Goal: Use online tool/utility: Utilize a website feature to perform a specific function

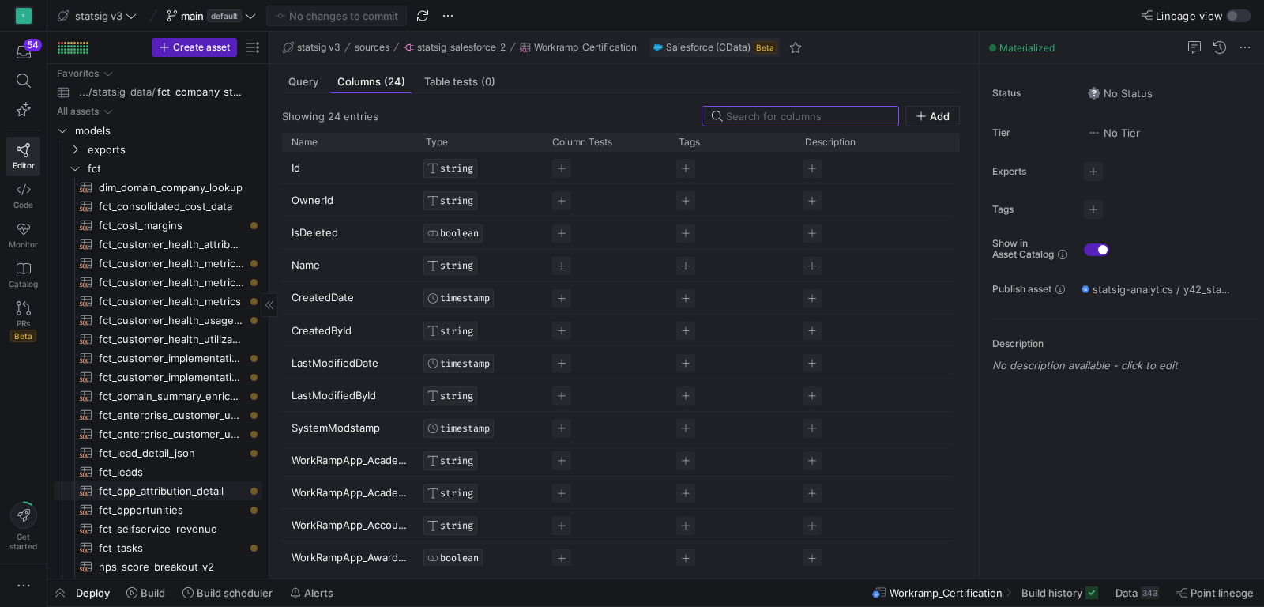
scroll to position [353, 0]
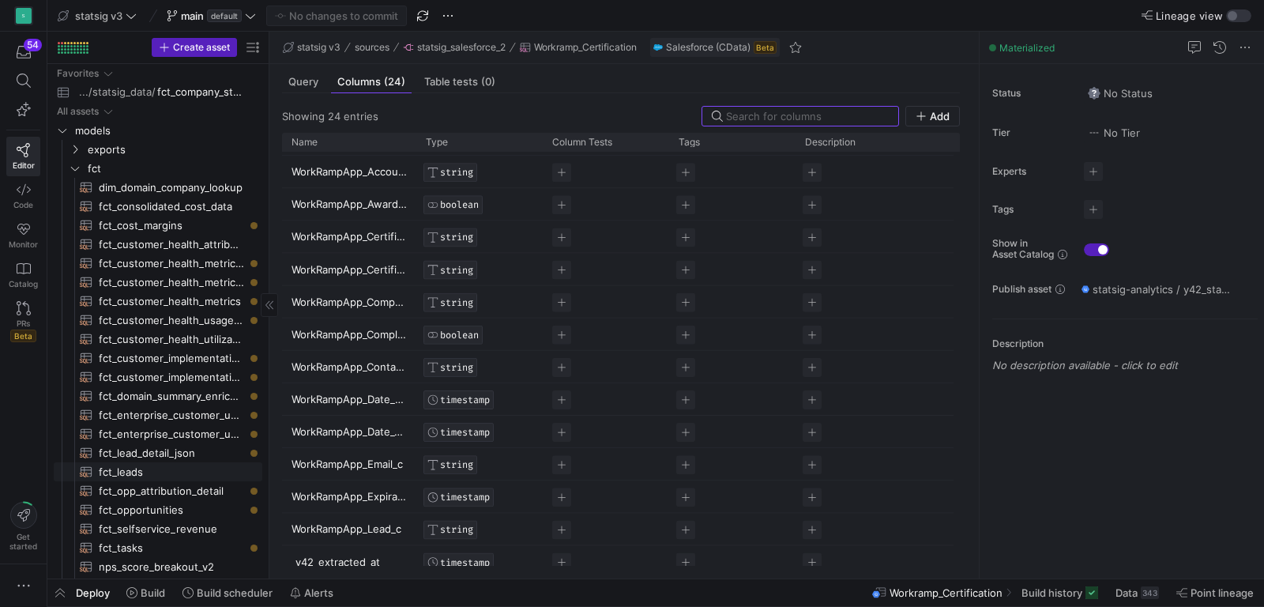
click at [116, 469] on span "fct_leads​​​​​​​​​​" at bounding box center [171, 472] width 145 height 18
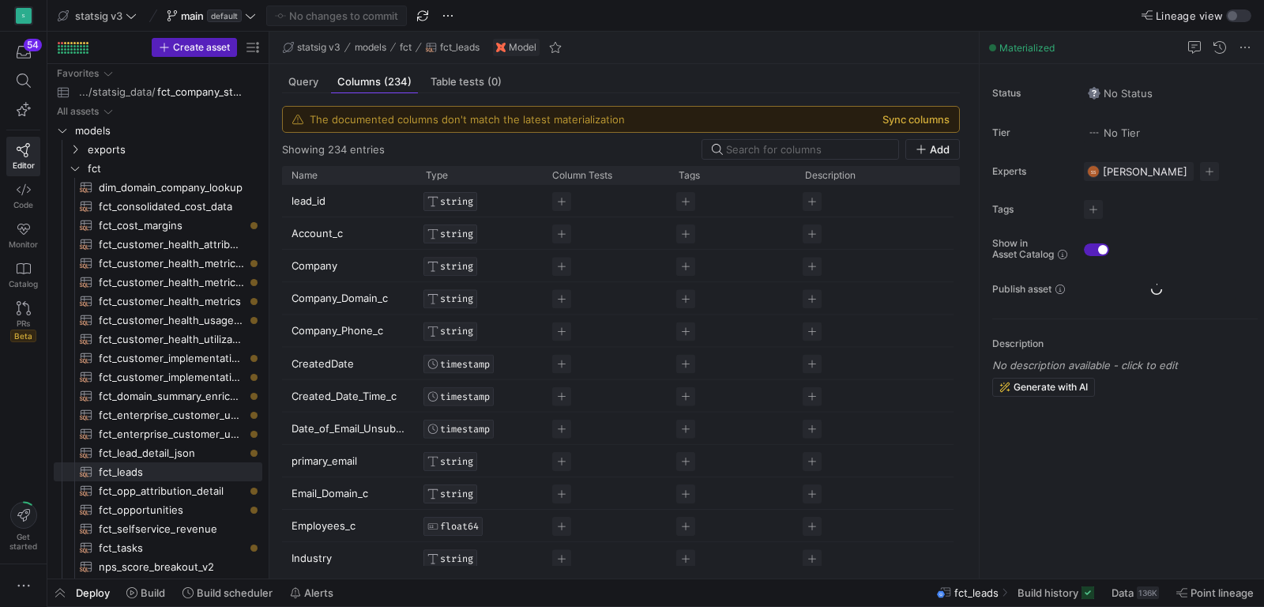
click at [911, 118] on button "Sync columns" at bounding box center [915, 119] width 67 height 13
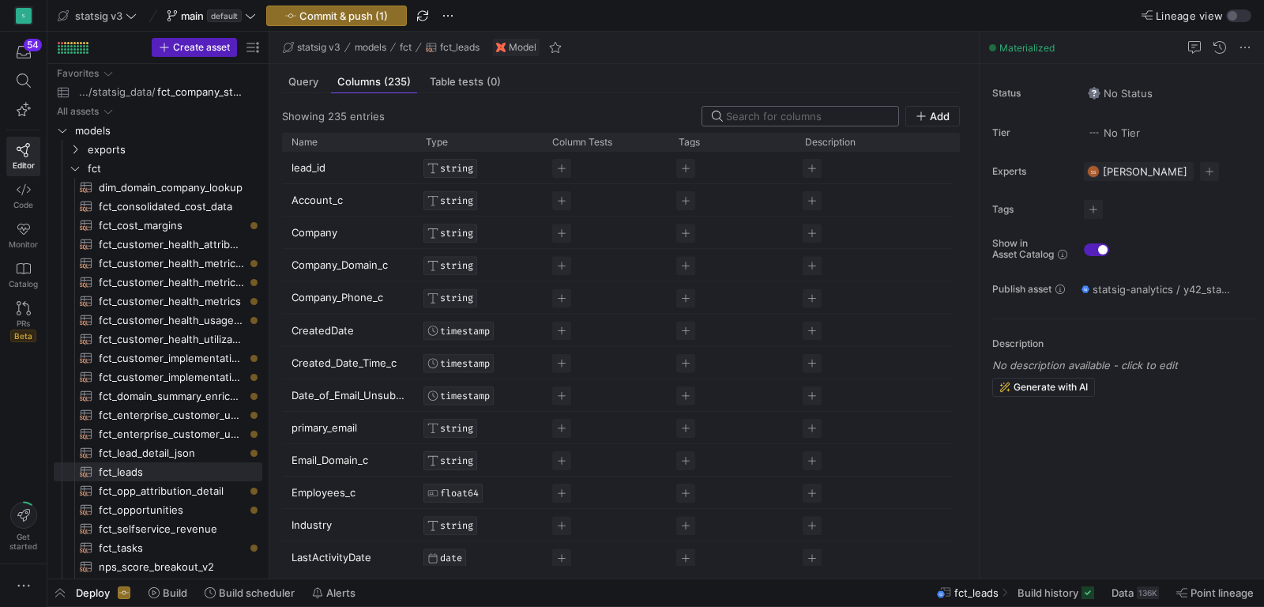
click at [834, 111] on input at bounding box center [807, 116] width 163 height 13
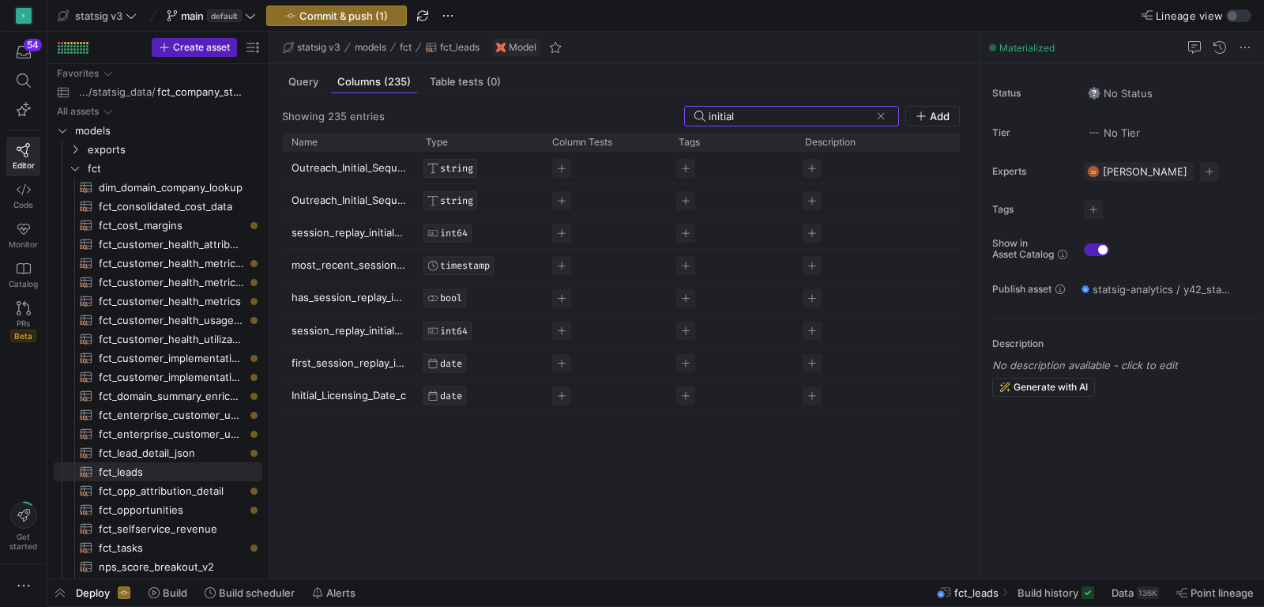
type input "initial"
click at [353, 6] on span "button" at bounding box center [336, 15] width 139 height 19
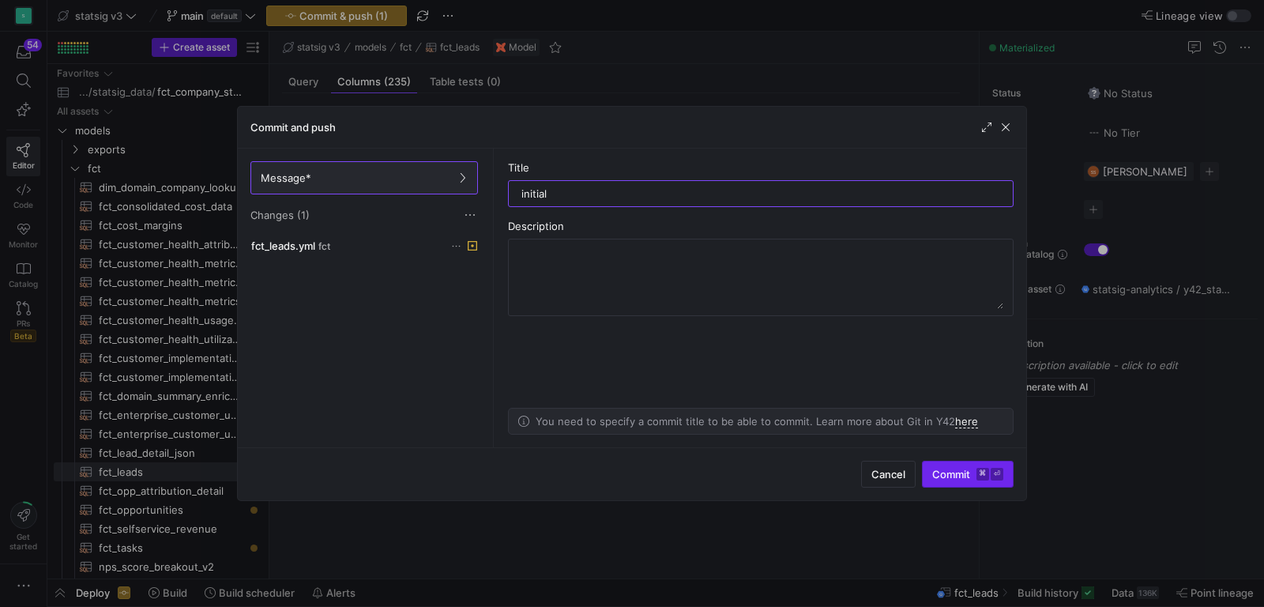
type input "initial"
click at [946, 480] on span "Commit ⌘ ⏎" at bounding box center [967, 474] width 71 height 13
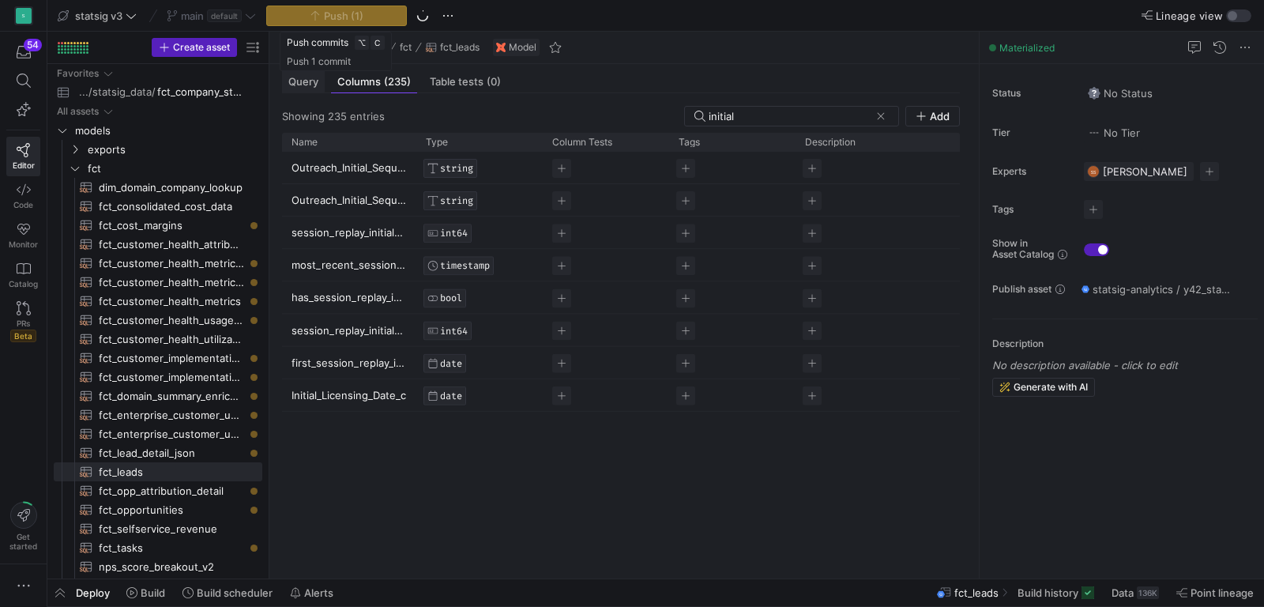
click at [304, 85] on span "Query" at bounding box center [303, 82] width 30 height 10
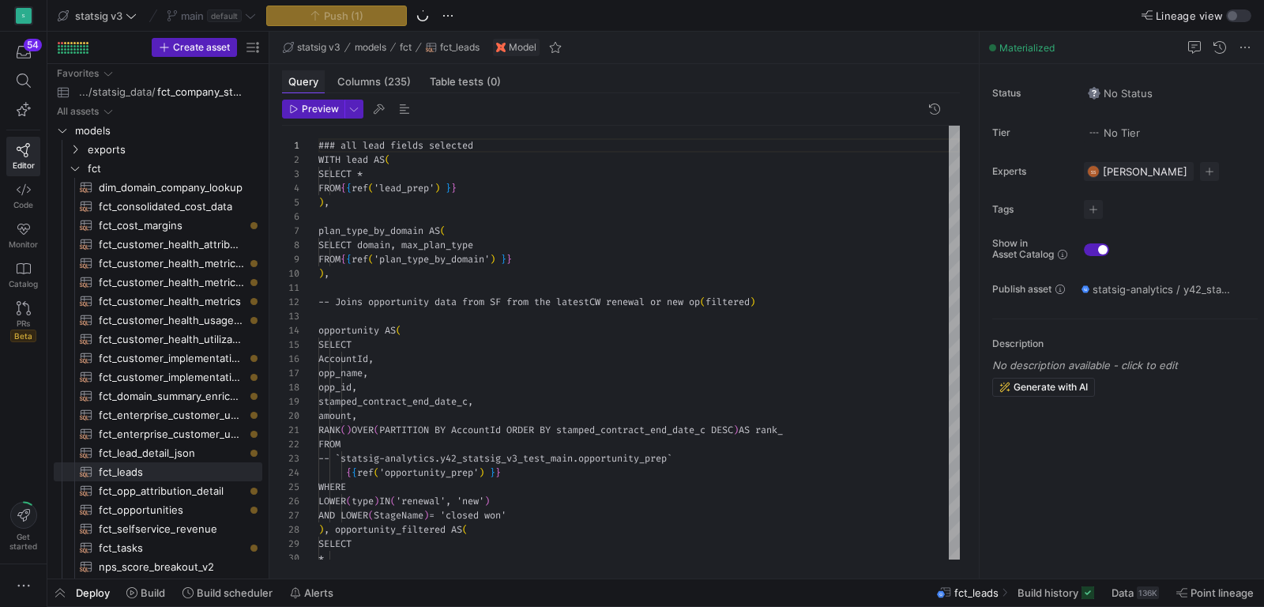
scroll to position [142, 0]
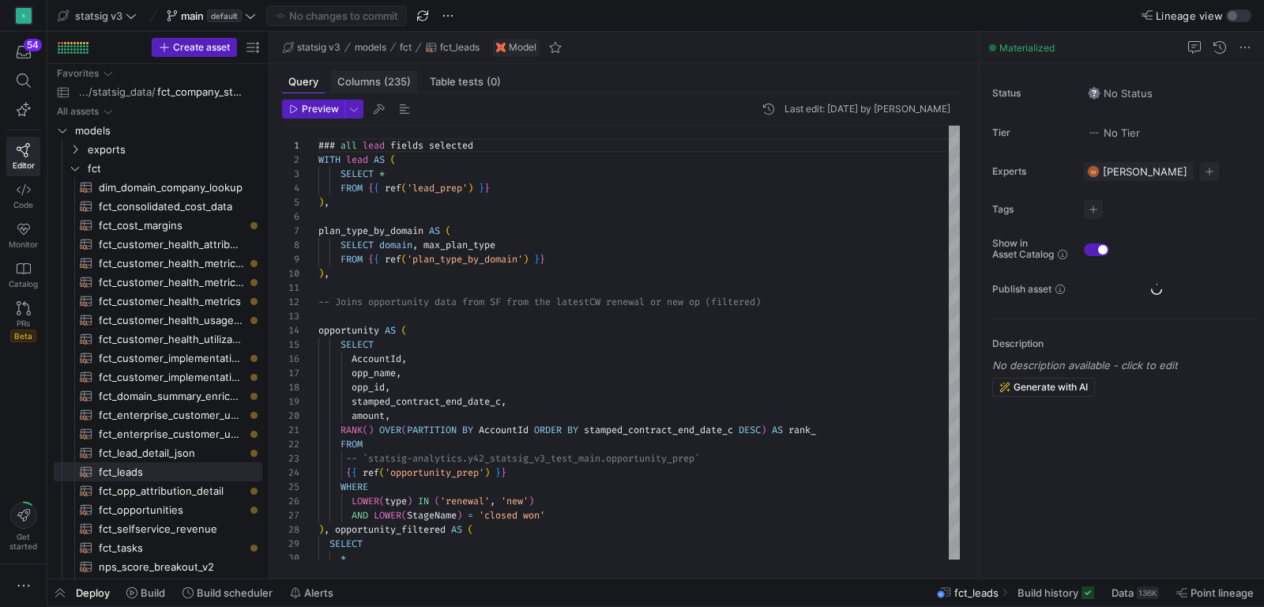
click at [389, 82] on span "(235)" at bounding box center [397, 82] width 27 height 10
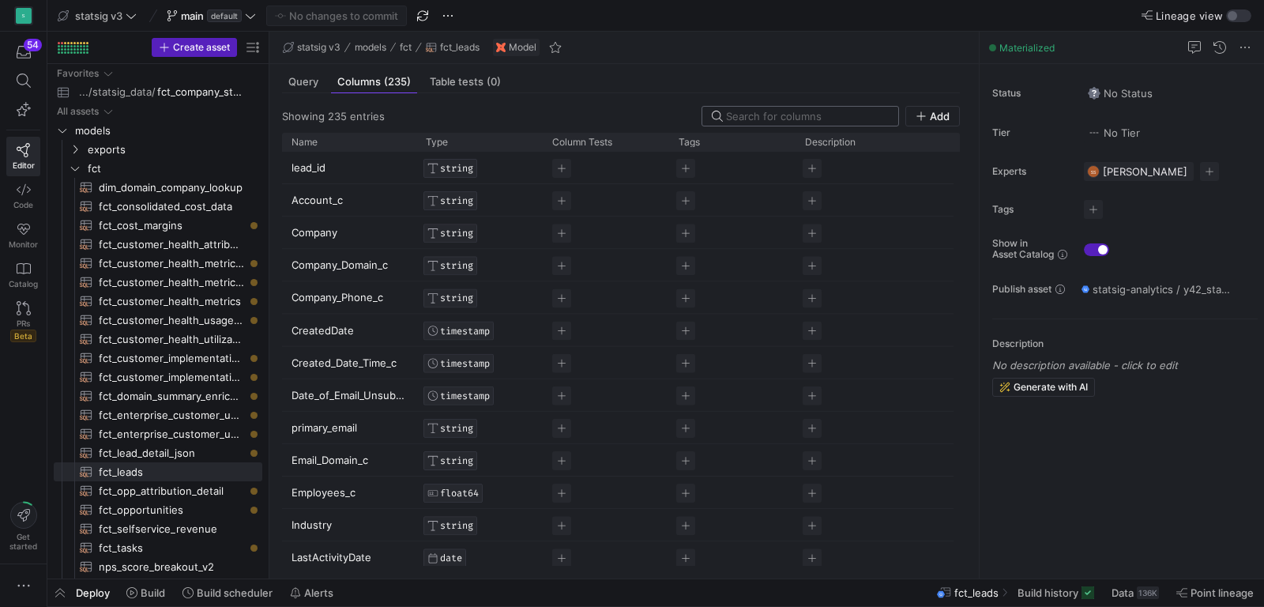
click at [776, 112] on input at bounding box center [807, 116] width 163 height 13
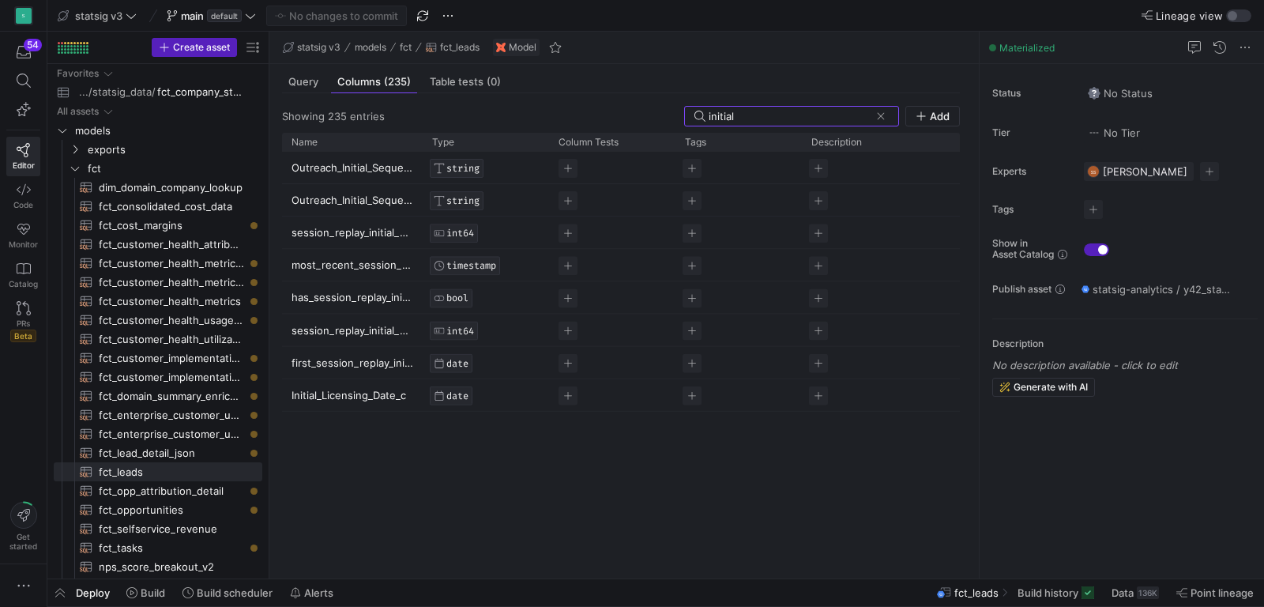
type input "initial"
click at [302, 77] on span "Query" at bounding box center [303, 82] width 30 height 10
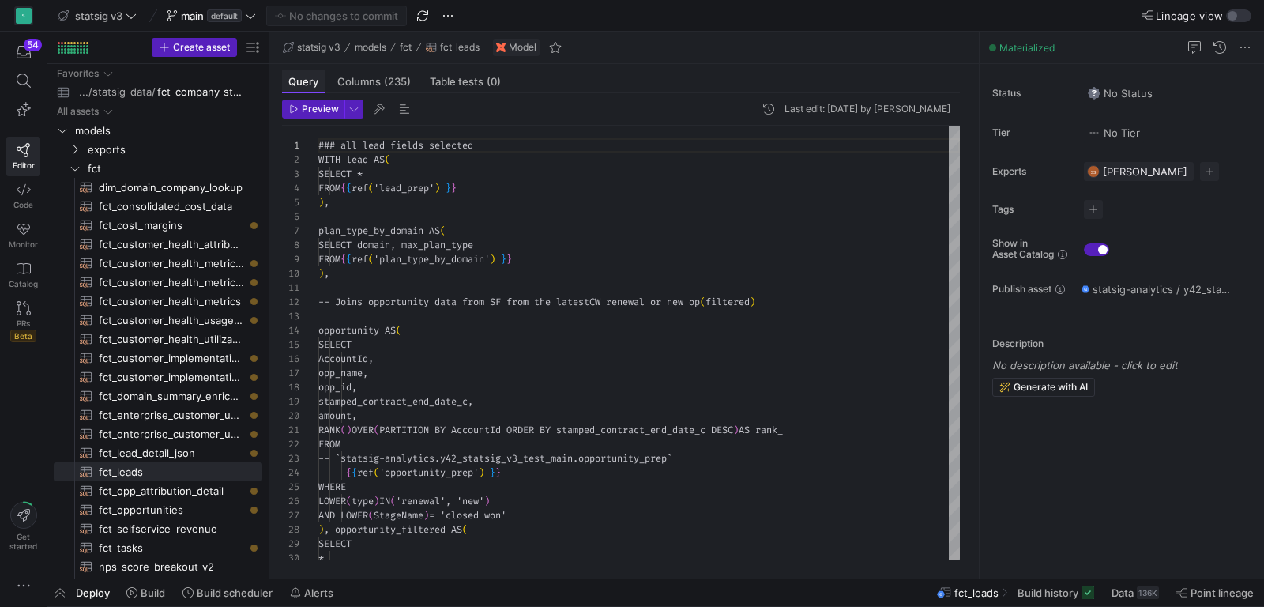
scroll to position [142, 0]
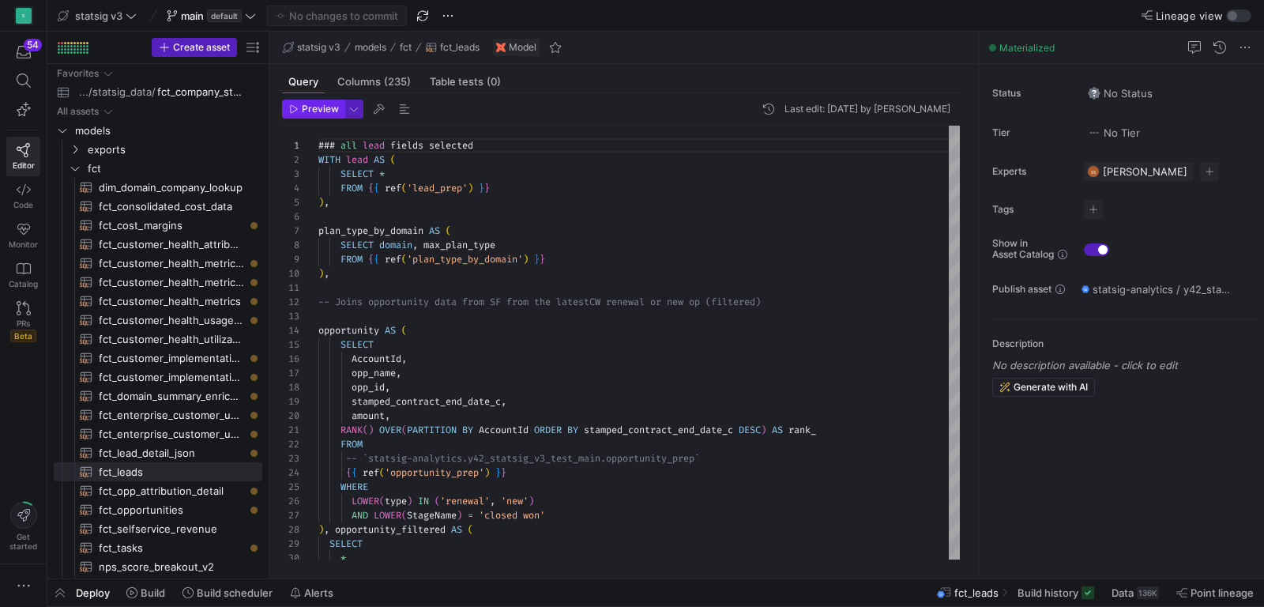
click at [310, 115] on span "button" at bounding box center [313, 108] width 61 height 17
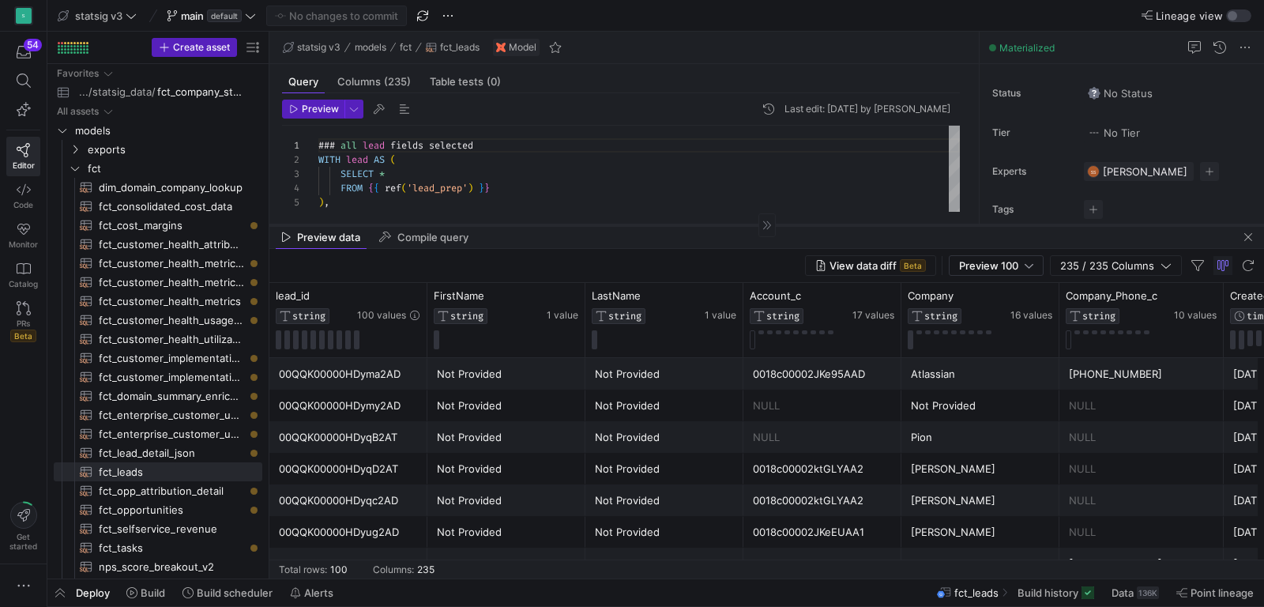
drag, startPoint x: 695, startPoint y: 302, endPoint x: 725, endPoint y: 202, distance: 104.7
click at [725, 204] on as-split "statsig v3 models fct fct_leads Model Query Columns (235) Table tests (0) Previ…" at bounding box center [766, 305] width 994 height 547
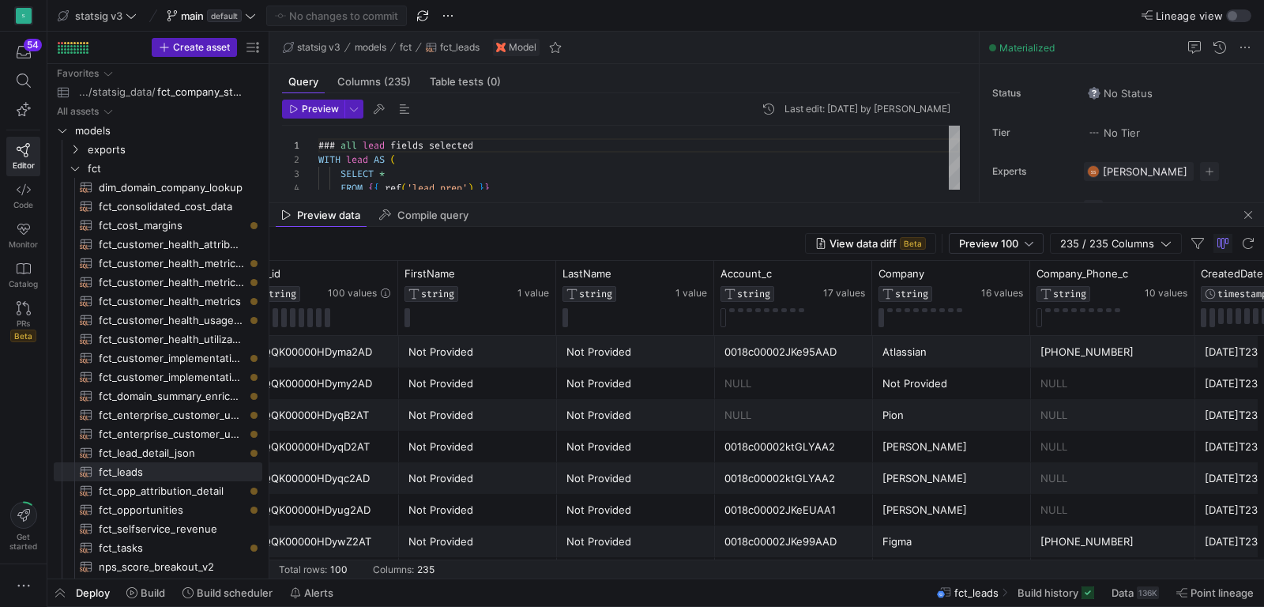
scroll to position [0, 30]
click at [1087, 246] on span "235 / 235 Columns" at bounding box center [1110, 243] width 100 height 13
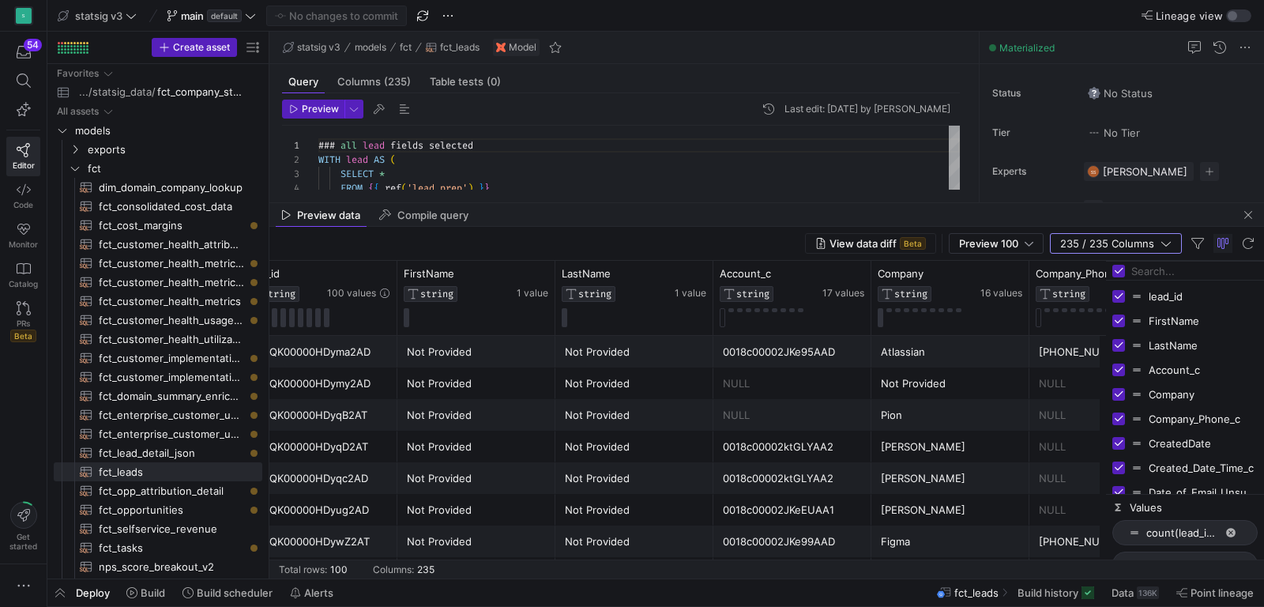
click at [1148, 274] on input "Filter Columns Input" at bounding box center [1194, 271] width 126 height 32
type input "initial"
